Goal: Check status: Check status

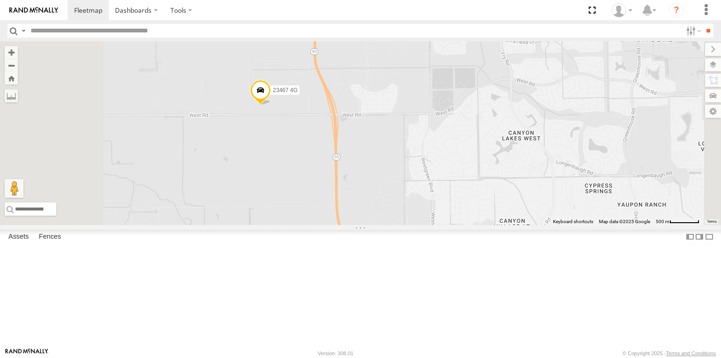
drag, startPoint x: 313, startPoint y: 128, endPoint x: 379, endPoint y: 215, distance: 109.2
click at [379, 215] on div "23207 NEW 23207xx 23460 23460 NEW 23467 4G 23335 4G/Active" at bounding box center [360, 133] width 721 height 184
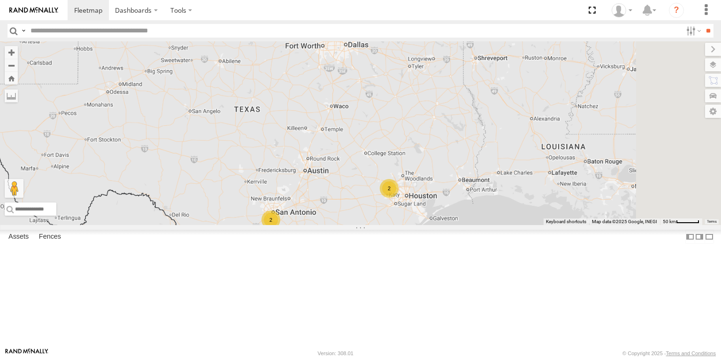
drag, startPoint x: 654, startPoint y: 313, endPoint x: 478, endPoint y: 278, distance: 179.2
click at [479, 225] on div "2 2" at bounding box center [360, 133] width 721 height 184
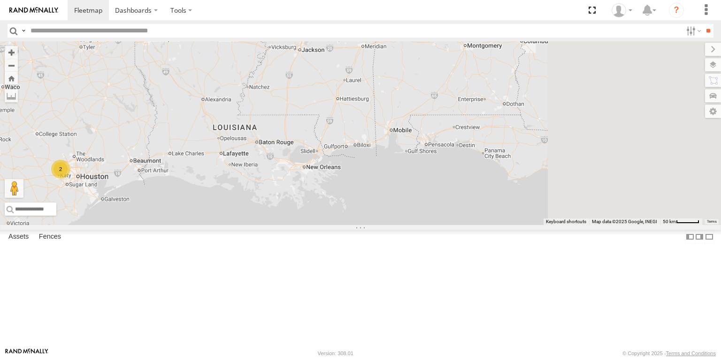
drag, startPoint x: 594, startPoint y: 262, endPoint x: 406, endPoint y: 252, distance: 189.1
click at [406, 225] on div "2 2" at bounding box center [360, 133] width 721 height 184
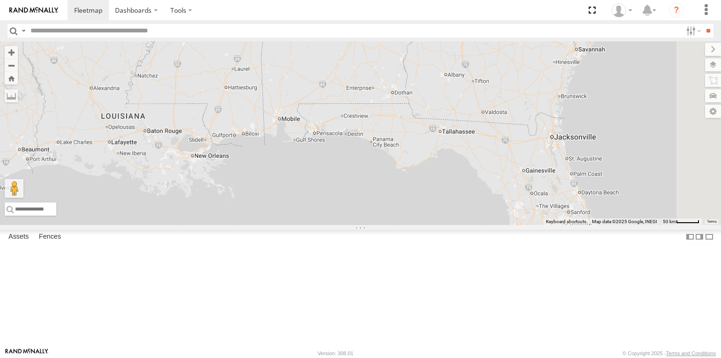
drag, startPoint x: 494, startPoint y: 249, endPoint x: 393, endPoint y: 254, distance: 101.5
click at [393, 225] on div "2 2" at bounding box center [360, 133] width 721 height 184
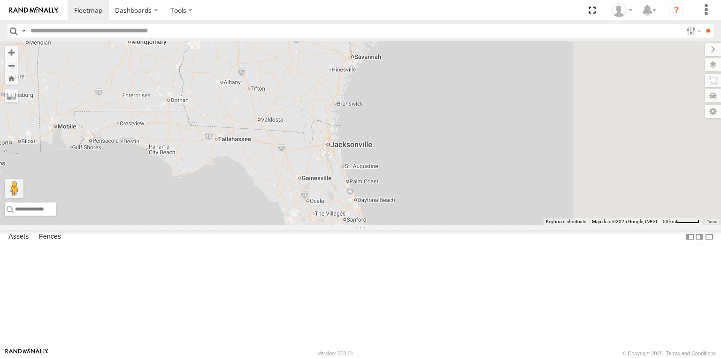
drag, startPoint x: 470, startPoint y: 250, endPoint x: 449, endPoint y: 250, distance: 20.7
click at [449, 225] on div "2 2" at bounding box center [360, 133] width 721 height 184
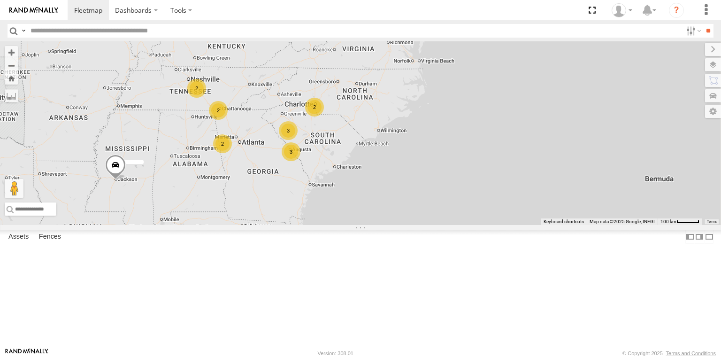
drag, startPoint x: 370, startPoint y: 123, endPoint x: 364, endPoint y: 71, distance: 51.5
click at [370, 218] on div "4 3 2 2 2 3 2 2" at bounding box center [360, 133] width 721 height 184
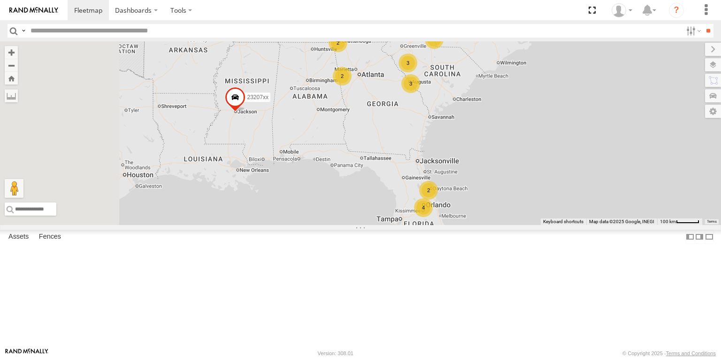
drag, startPoint x: 379, startPoint y: 218, endPoint x: 453, endPoint y: 175, distance: 85.4
click at [453, 175] on div "4 3 2 23207 NEW 2 23207xx 2 2 3 2 2 23460 NEW" at bounding box center [360, 133] width 721 height 184
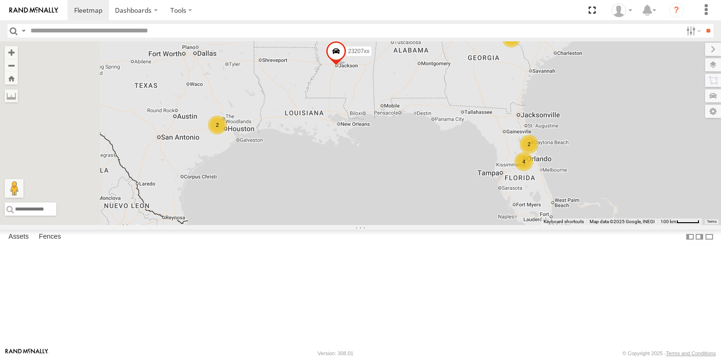
drag, startPoint x: 383, startPoint y: 209, endPoint x: 487, endPoint y: 162, distance: 114.1
click at [487, 162] on div "4 3 2 23207 NEW 2 23207xx 2 2 3 2 2 23460 NEW 2" at bounding box center [360, 133] width 721 height 184
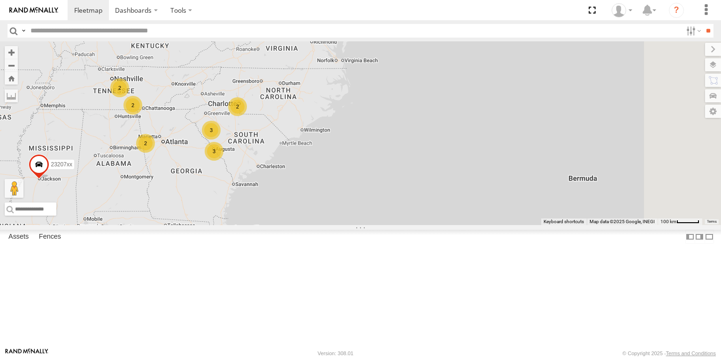
drag, startPoint x: 622, startPoint y: 200, endPoint x: 305, endPoint y: 286, distance: 328.2
click at [305, 225] on div "4 3 2 23207xx 2 2 3 2 2 2 2" at bounding box center [360, 133] width 721 height 184
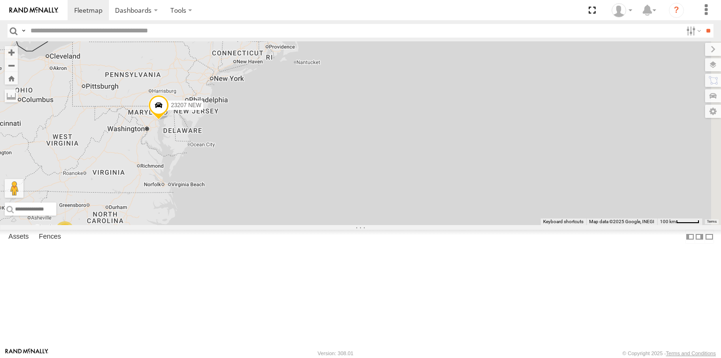
drag, startPoint x: 452, startPoint y: 184, endPoint x: 272, endPoint y: 313, distance: 221.1
click at [272, 225] on div "4 3 2 23207xx 2 2 3 2 2 2 2 23207 NEW 2" at bounding box center [360, 133] width 721 height 184
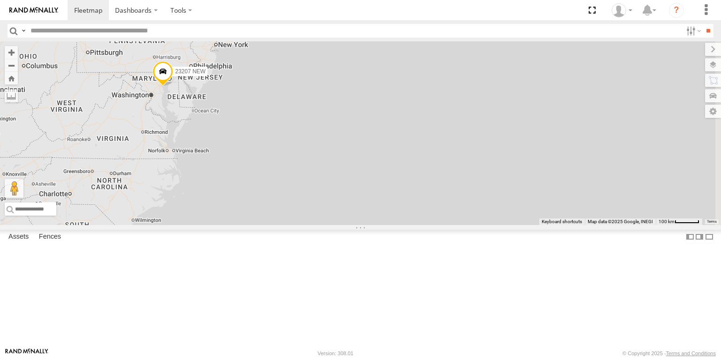
drag, startPoint x: 327, startPoint y: 184, endPoint x: 353, endPoint y: 114, distance: 74.6
click at [350, 118] on div "23207 NEW" at bounding box center [360, 133] width 721 height 184
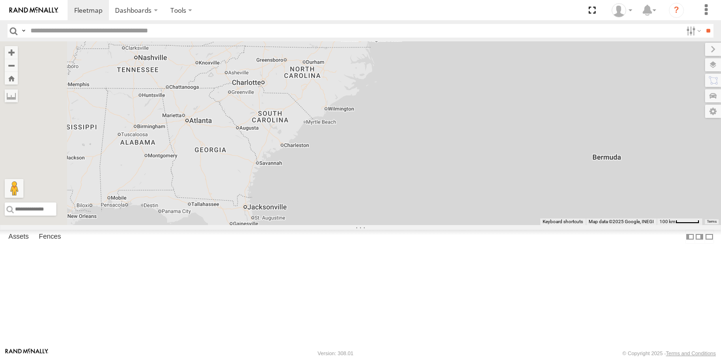
drag, startPoint x: 305, startPoint y: 158, endPoint x: 545, endPoint y: 104, distance: 245.8
click at [475, 94] on div "23207 NEW" at bounding box center [360, 133] width 721 height 184
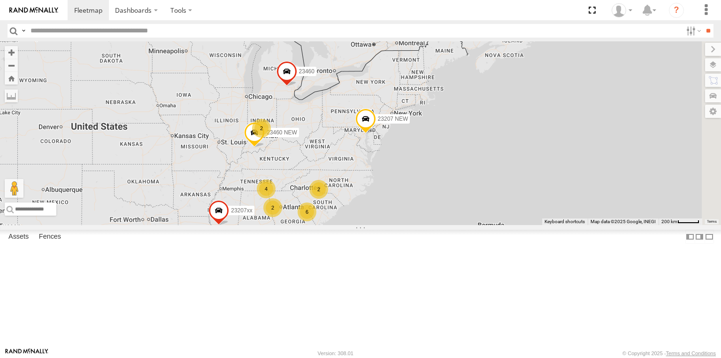
drag, startPoint x: 436, startPoint y: 182, endPoint x: 415, endPoint y: 226, distance: 48.7
click at [415, 225] on div "23207 NEW 23207xx 6 6 2 2 2 2 4 23460 23460 NEW 2" at bounding box center [360, 133] width 721 height 184
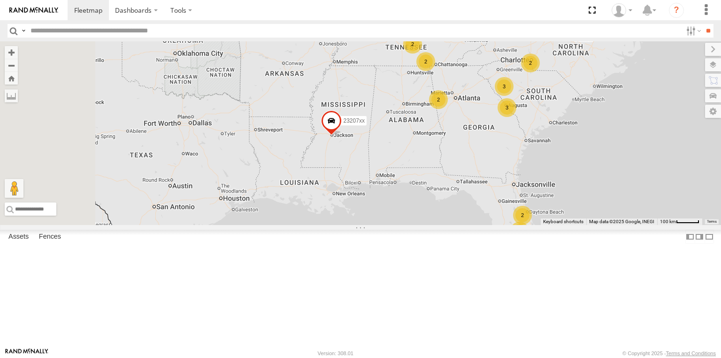
drag, startPoint x: 384, startPoint y: 249, endPoint x: 597, endPoint y: 227, distance: 214.8
click at [597, 225] on div "23207 NEW 23207xx 23460 4 3 2 2 2 3 2 2 23460 NEW" at bounding box center [360, 133] width 721 height 184
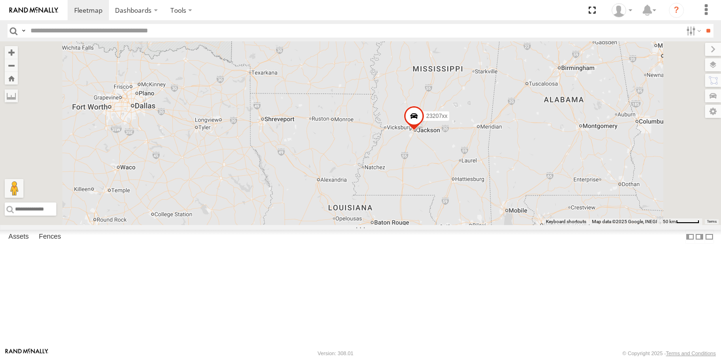
drag, startPoint x: 438, startPoint y: 173, endPoint x: 414, endPoint y: 229, distance: 60.8
click at [414, 225] on div "23207 NEW 23207xx 23460 23460 NEW 2" at bounding box center [360, 133] width 721 height 184
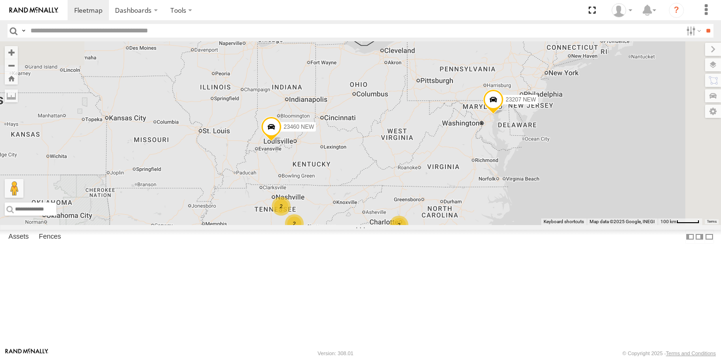
drag, startPoint x: 509, startPoint y: 109, endPoint x: 334, endPoint y: 289, distance: 251.0
click at [334, 225] on div "23207 NEW 23207xx 23460 23460 NEW 4 3 2 2 2 3 2 2 2 2" at bounding box center [360, 133] width 721 height 184
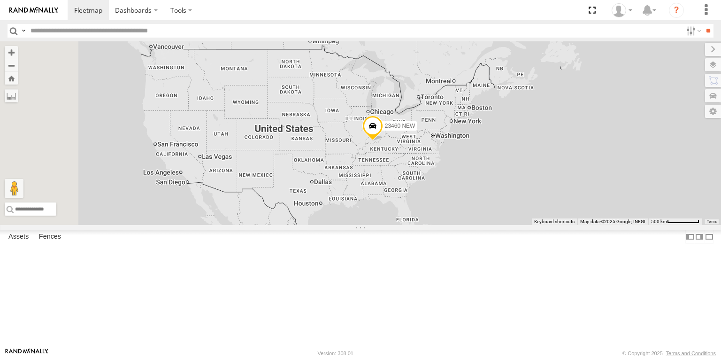
drag, startPoint x: 302, startPoint y: 205, endPoint x: 425, endPoint y: 207, distance: 123.0
click at [425, 207] on div "23460 NEW" at bounding box center [360, 133] width 721 height 184
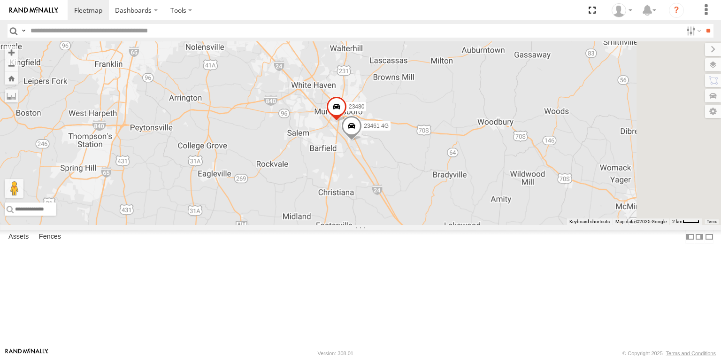
drag, startPoint x: 463, startPoint y: 208, endPoint x: 509, endPoint y: 194, distance: 47.2
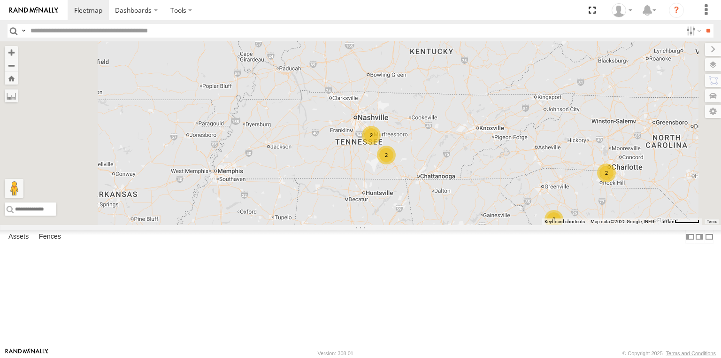
drag, startPoint x: 408, startPoint y: 183, endPoint x: 447, endPoint y: 179, distance: 38.7
click at [480, 179] on div "3 2 2 3 2 2 23460 NEW" at bounding box center [360, 133] width 721 height 184
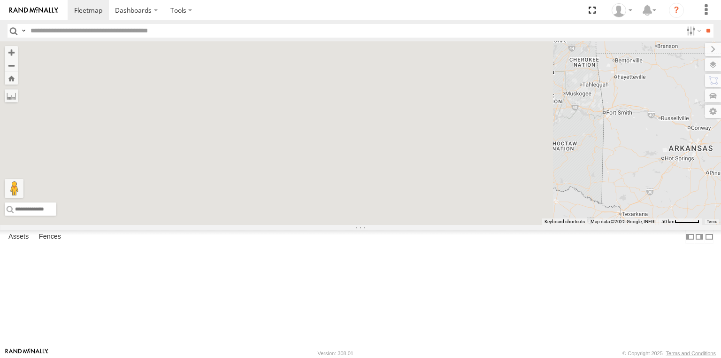
drag, startPoint x: 458, startPoint y: 179, endPoint x: 477, endPoint y: 179, distance: 18.8
click at [477, 179] on div "3 2 2 3 2 2 23460 NEW" at bounding box center [360, 133] width 721 height 184
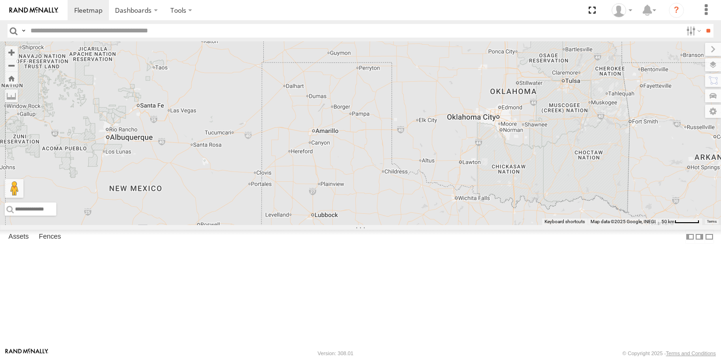
drag, startPoint x: 459, startPoint y: 179, endPoint x: 393, endPoint y: 188, distance: 65.9
click at [393, 188] on div "3 2 2 3 2 2 23460 NEW" at bounding box center [360, 133] width 721 height 184
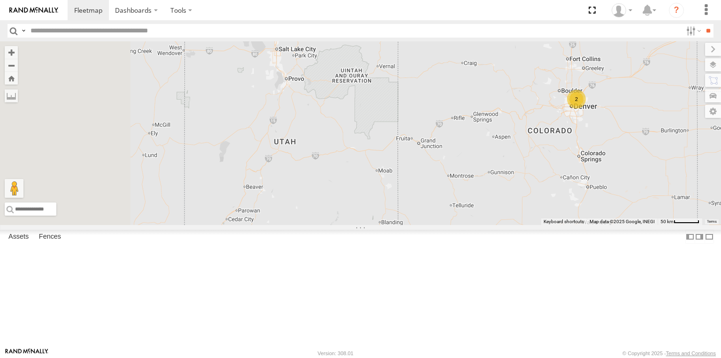
drag, startPoint x: 422, startPoint y: 205, endPoint x: 662, endPoint y: 193, distance: 239.7
click at [662, 193] on div "2" at bounding box center [360, 133] width 721 height 184
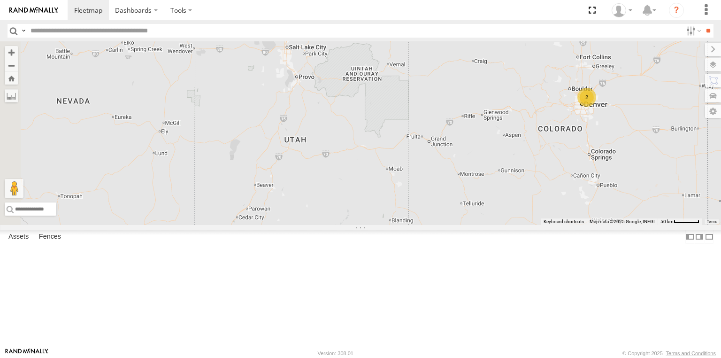
drag, startPoint x: 481, startPoint y: 193, endPoint x: 581, endPoint y: 192, distance: 100.5
click at [614, 192] on div "2" at bounding box center [360, 133] width 721 height 184
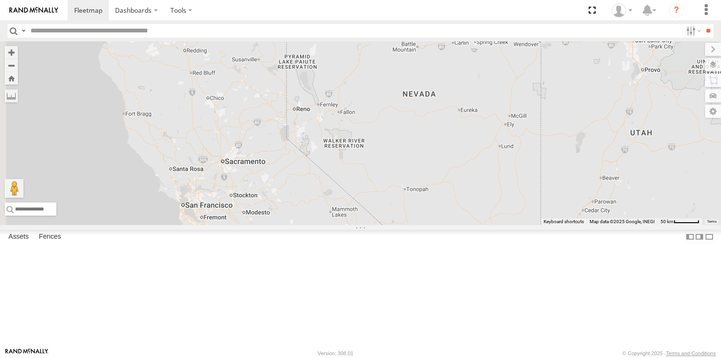
drag, startPoint x: 554, startPoint y: 188, endPoint x: 594, endPoint y: 187, distance: 40.4
click at [594, 187] on div "2" at bounding box center [360, 133] width 721 height 184
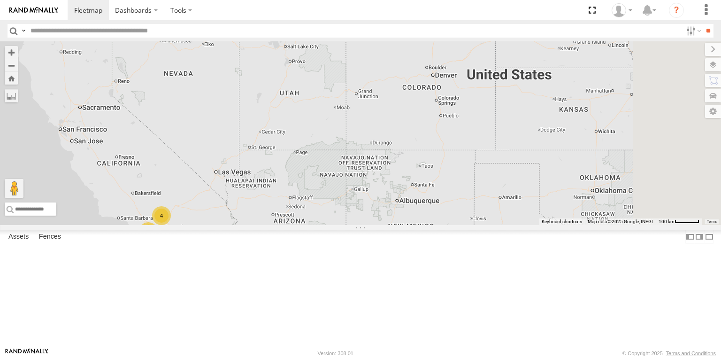
drag, startPoint x: 509, startPoint y: 157, endPoint x: 427, endPoint y: 139, distance: 84.2
click at [251, 122] on div "15 4 3" at bounding box center [360, 133] width 721 height 184
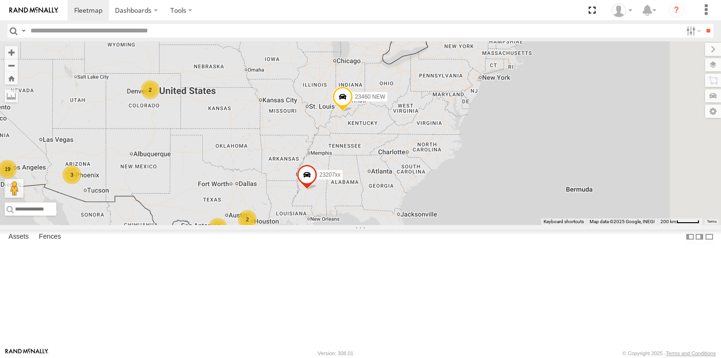
drag, startPoint x: 609, startPoint y: 201, endPoint x: 402, endPoint y: 195, distance: 206.2
click at [304, 197] on div "19 23207xx 3 2 23460 NEW 2 2" at bounding box center [360, 133] width 721 height 184
